Goal: Transaction & Acquisition: Subscribe to service/newsletter

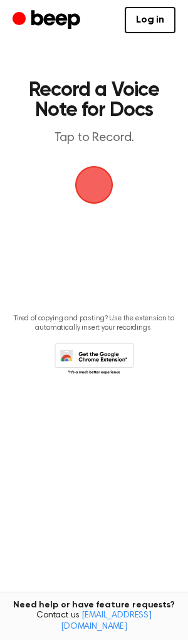
click at [104, 190] on span "button" at bounding box center [94, 185] width 43 height 43
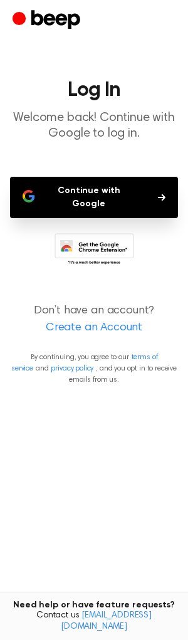
click at [105, 191] on button "Continue with Google" at bounding box center [94, 197] width 168 height 41
click at [83, 192] on button "Continue with Google" at bounding box center [94, 197] width 168 height 41
click at [80, 233] on icon at bounding box center [95, 250] width 80 height 35
click at [89, 320] on link "Create an Account" at bounding box center [94, 328] width 163 height 17
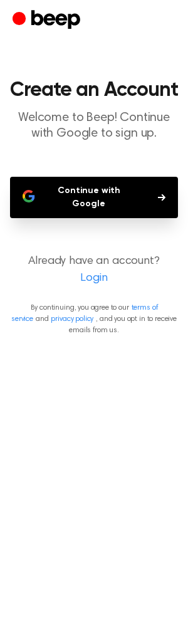
click at [92, 270] on link "Login" at bounding box center [94, 278] width 163 height 17
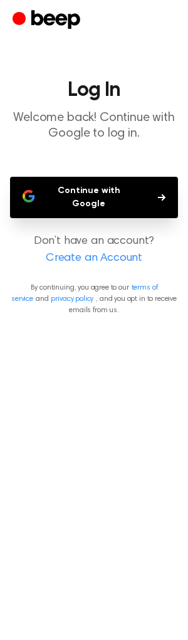
click at [122, 185] on button "Continue with Google" at bounding box center [94, 197] width 168 height 41
click at [88, 184] on button "Continue with Google" at bounding box center [94, 197] width 168 height 41
click at [100, 250] on link "Create an Account" at bounding box center [94, 258] width 163 height 17
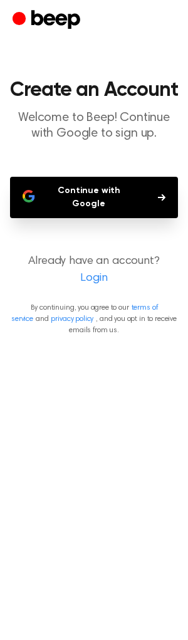
click at [98, 270] on link "Login" at bounding box center [94, 278] width 163 height 17
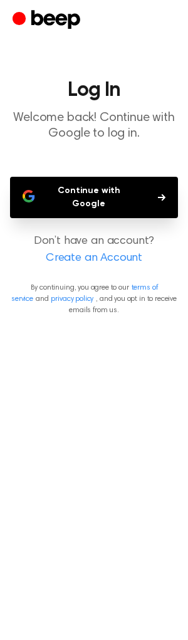
click at [161, 194] on icon "button" at bounding box center [162, 198] width 8 height 8
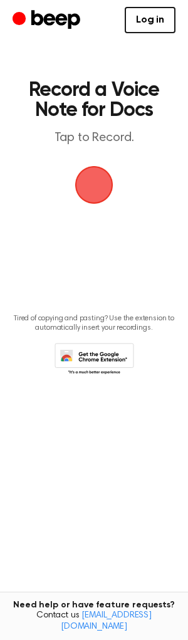
click at [101, 184] on span "button" at bounding box center [94, 185] width 60 height 60
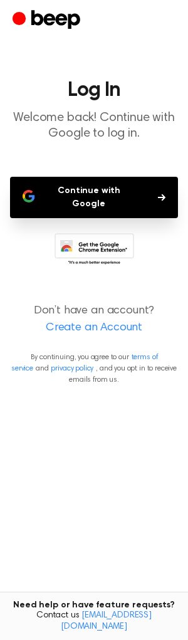
click at [103, 189] on button "Continue with Google" at bounding box center [94, 197] width 168 height 41
click at [100, 199] on button "Continue with Google" at bounding box center [94, 197] width 168 height 41
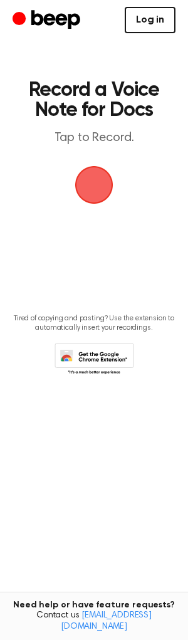
click at [135, 16] on link "Log in" at bounding box center [150, 20] width 51 height 26
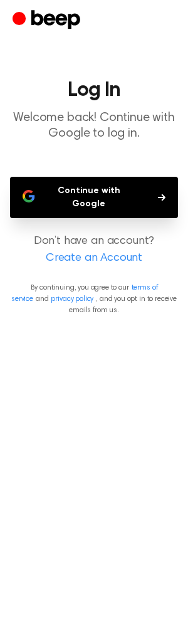
click at [125, 191] on button "Continue with Google" at bounding box center [94, 197] width 168 height 41
click at [48, 26] on icon "Beep" at bounding box center [48, 20] width 71 height 24
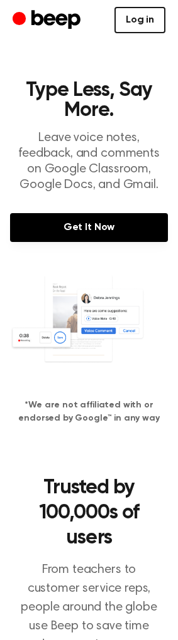
click at [125, 21] on link "Log in" at bounding box center [139, 20] width 51 height 26
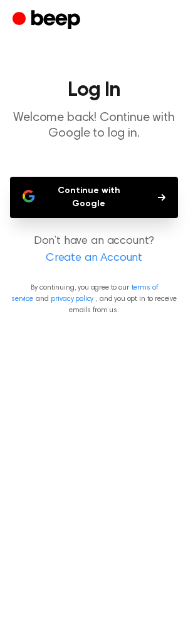
click at [46, 18] on icon "Beep" at bounding box center [55, 19] width 49 height 19
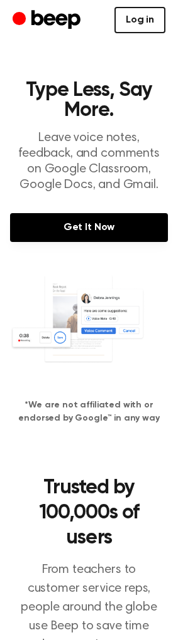
click at [127, 13] on link "Log in" at bounding box center [139, 20] width 51 height 26
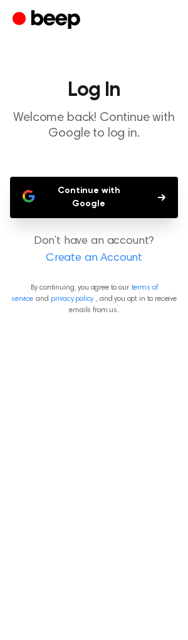
click at [62, 193] on button "Continue with Google" at bounding box center [94, 197] width 168 height 41
click at [45, 9] on icon "Beep" at bounding box center [48, 20] width 71 height 24
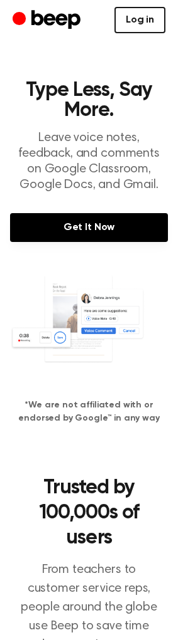
click at [146, 22] on link "Log in" at bounding box center [139, 20] width 51 height 26
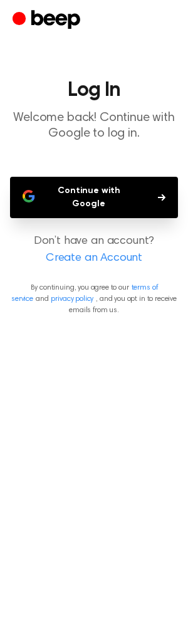
click at [110, 191] on button "Continue with Google" at bounding box center [94, 197] width 168 height 41
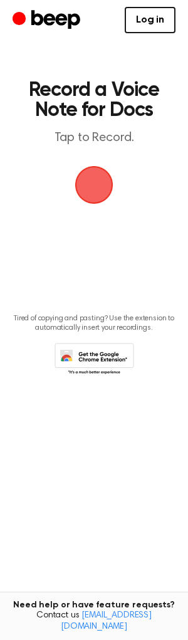
click at [98, 175] on span "button" at bounding box center [94, 185] width 41 height 41
